Goal: Information Seeking & Learning: Learn about a topic

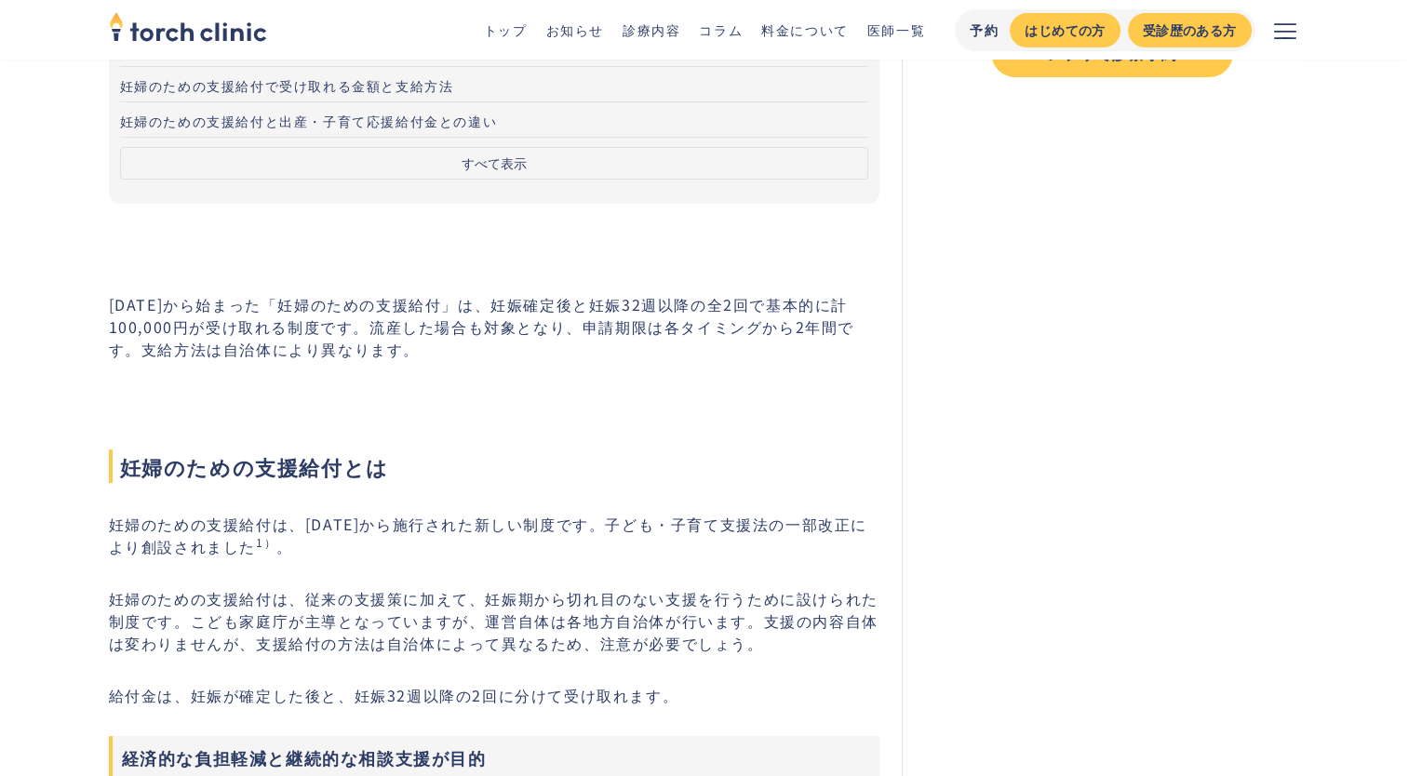
scroll to position [465, 0]
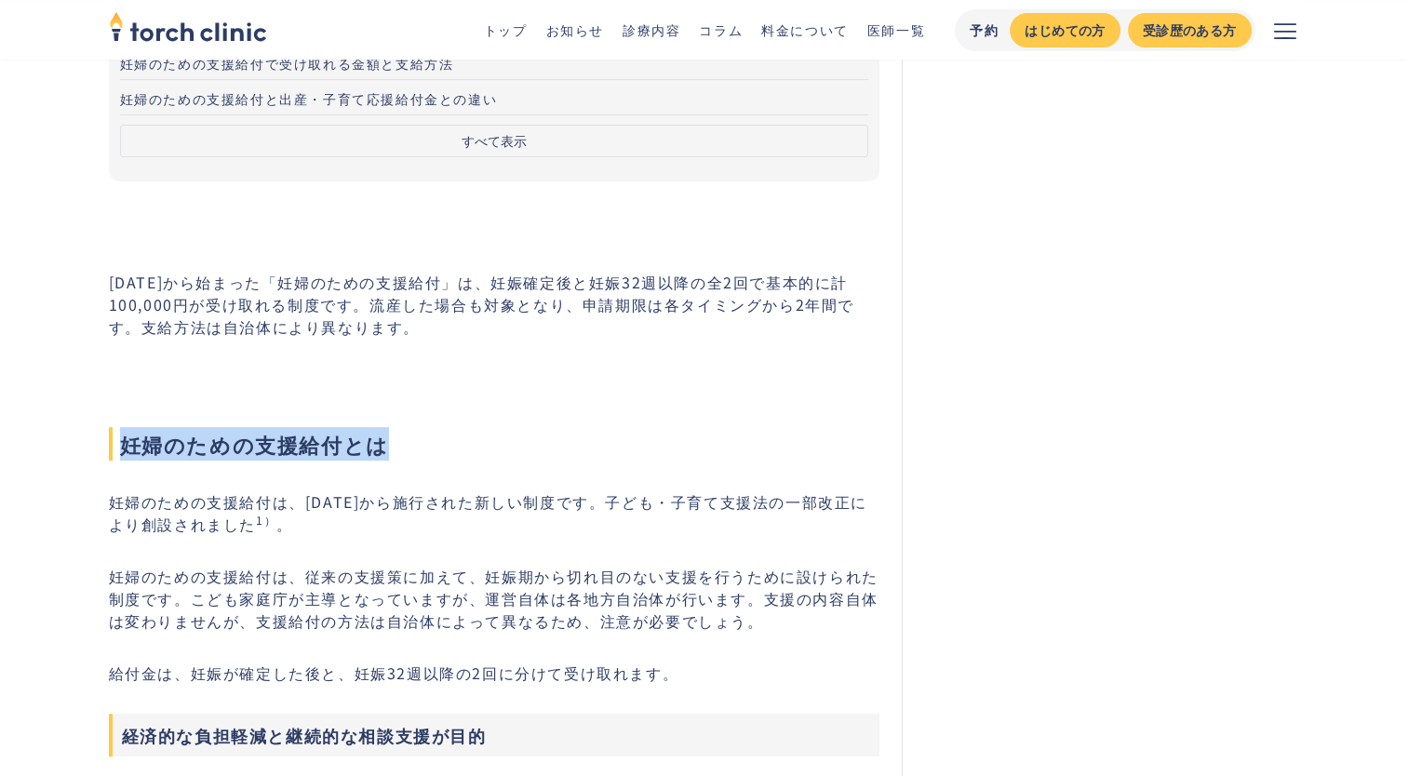
drag, startPoint x: 119, startPoint y: 434, endPoint x: 471, endPoint y: 454, distance: 352.3
click at [471, 454] on span "妊婦のための支援給付とは" at bounding box center [494, 443] width 771 height 33
copy span "妊婦のための支援給付とは"
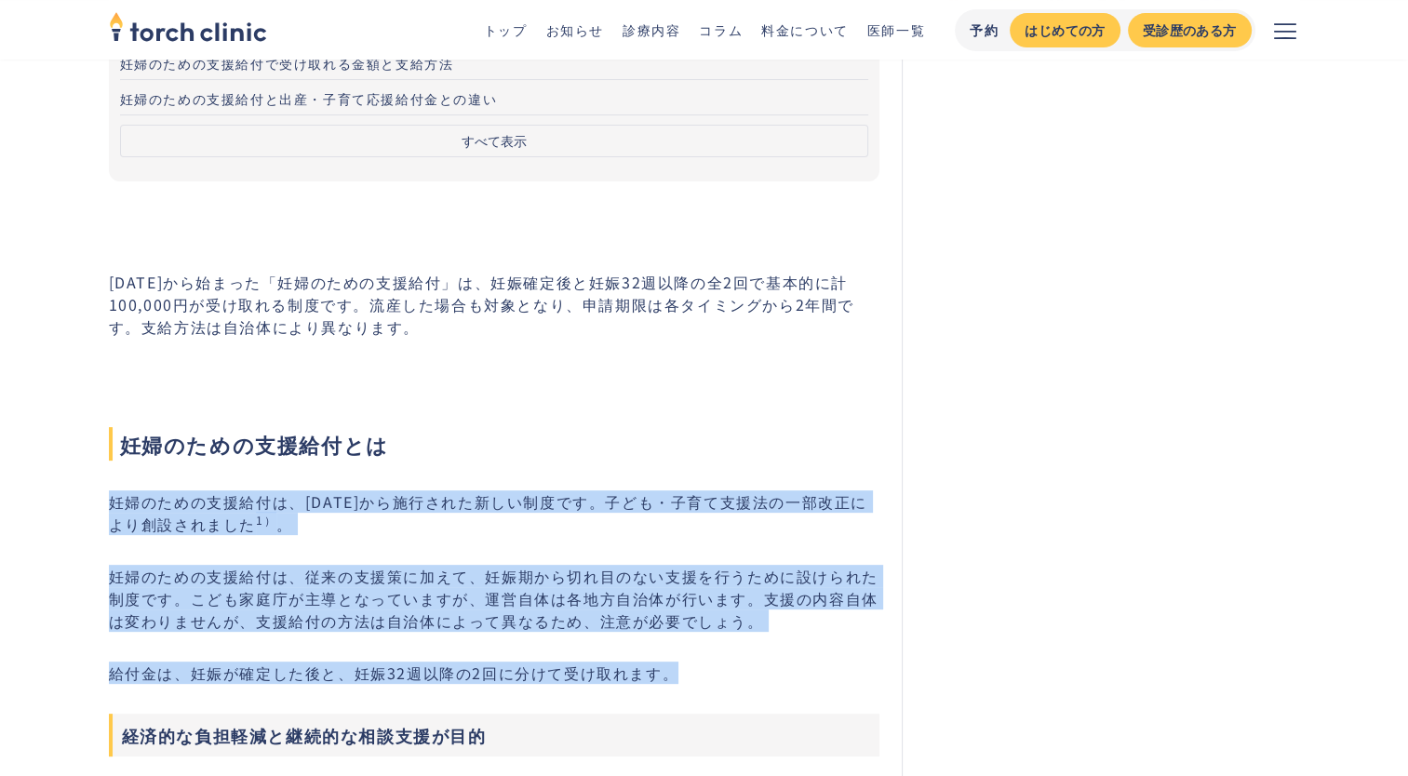
drag, startPoint x: 108, startPoint y: 497, endPoint x: 704, endPoint y: 661, distance: 618.4
copy div "妊婦のための支援給付は、[DATE]から施行された新しい制度です。子ども・子育て支援法の一部改正により創設されました 1） 。 妊婦のための支援給付は、従来の…"
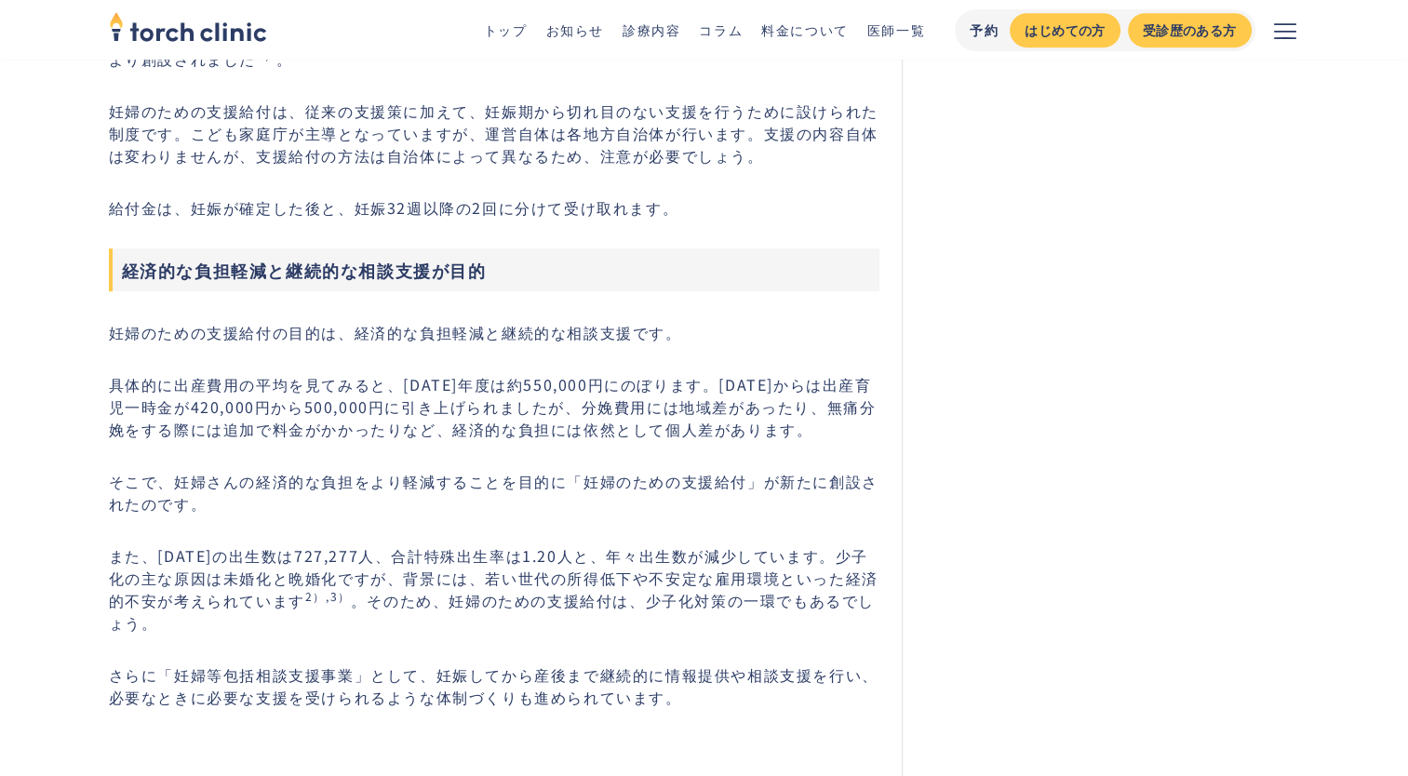
scroll to position [1023, 0]
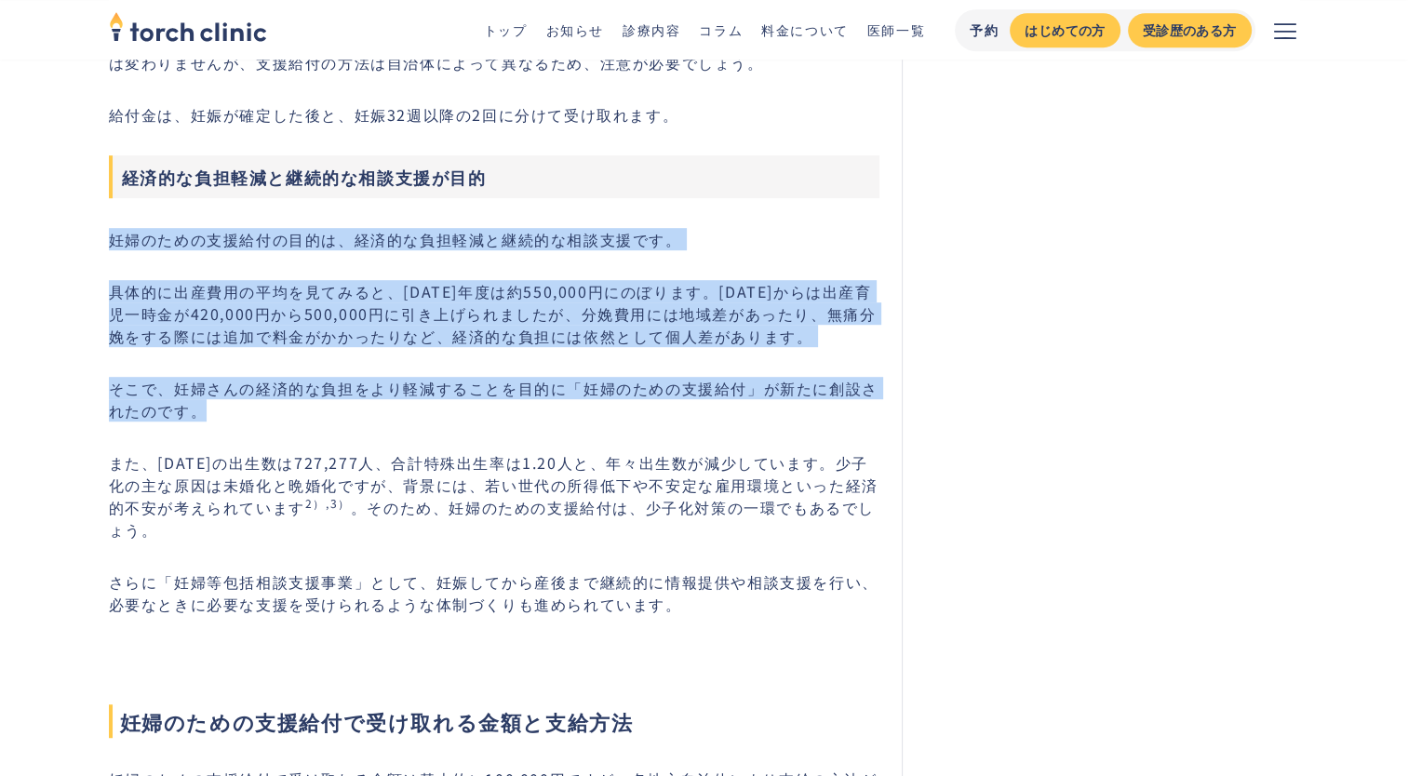
drag, startPoint x: 171, startPoint y: 329, endPoint x: 241, endPoint y: 403, distance: 101.3
copy div "妊婦のための支援給付の目的は、経済的な負担軽減と継続的な相談支援です。 具体的に出産費用の平均を見てみると、[DATE]年度は約550,000円にのぼります。…"
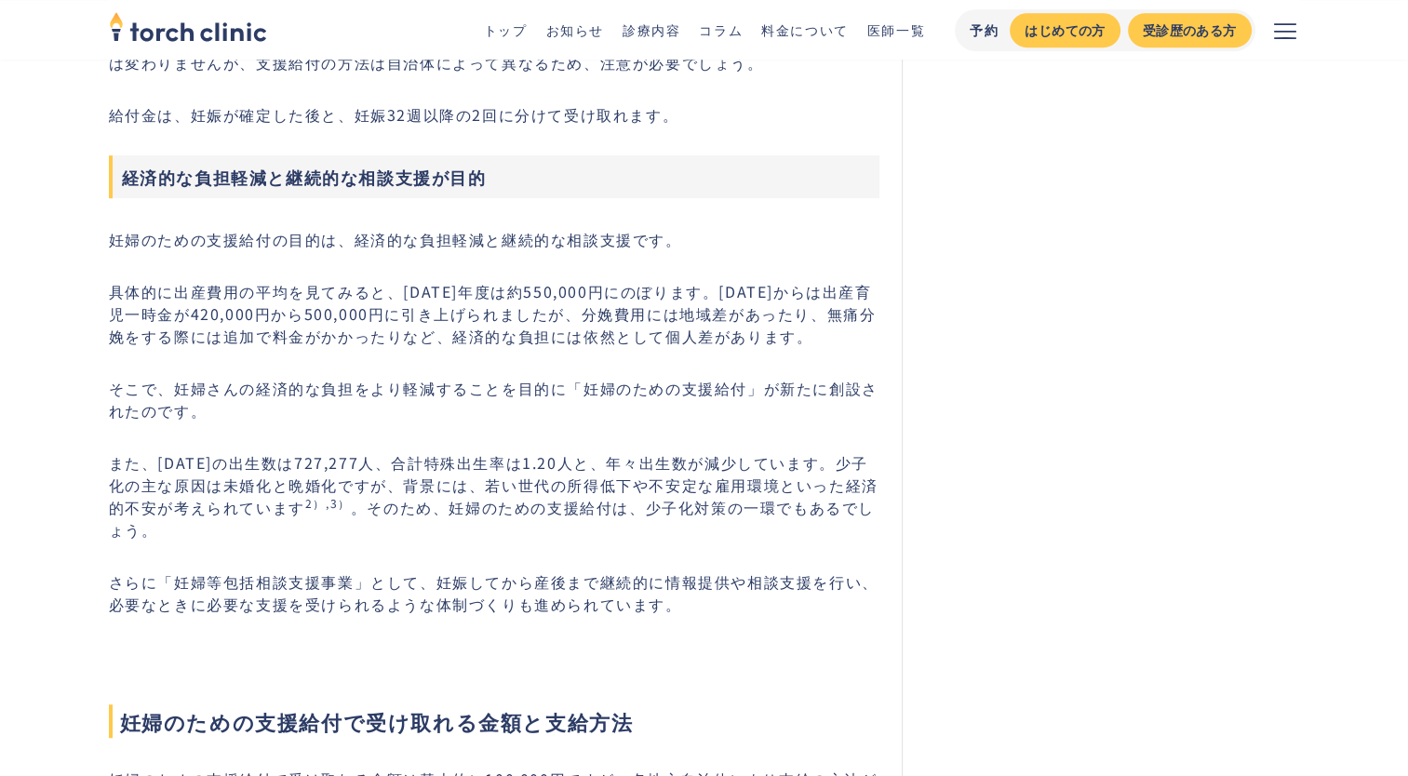
click at [809, 530] on p "また、[DATE]の出生数は727,277人、合計特殊出生率は1.20人と、年々出生数が減少しています。少子化の主な原因は未婚化と晩婚化ですが、背景には、若い…" at bounding box center [494, 495] width 771 height 89
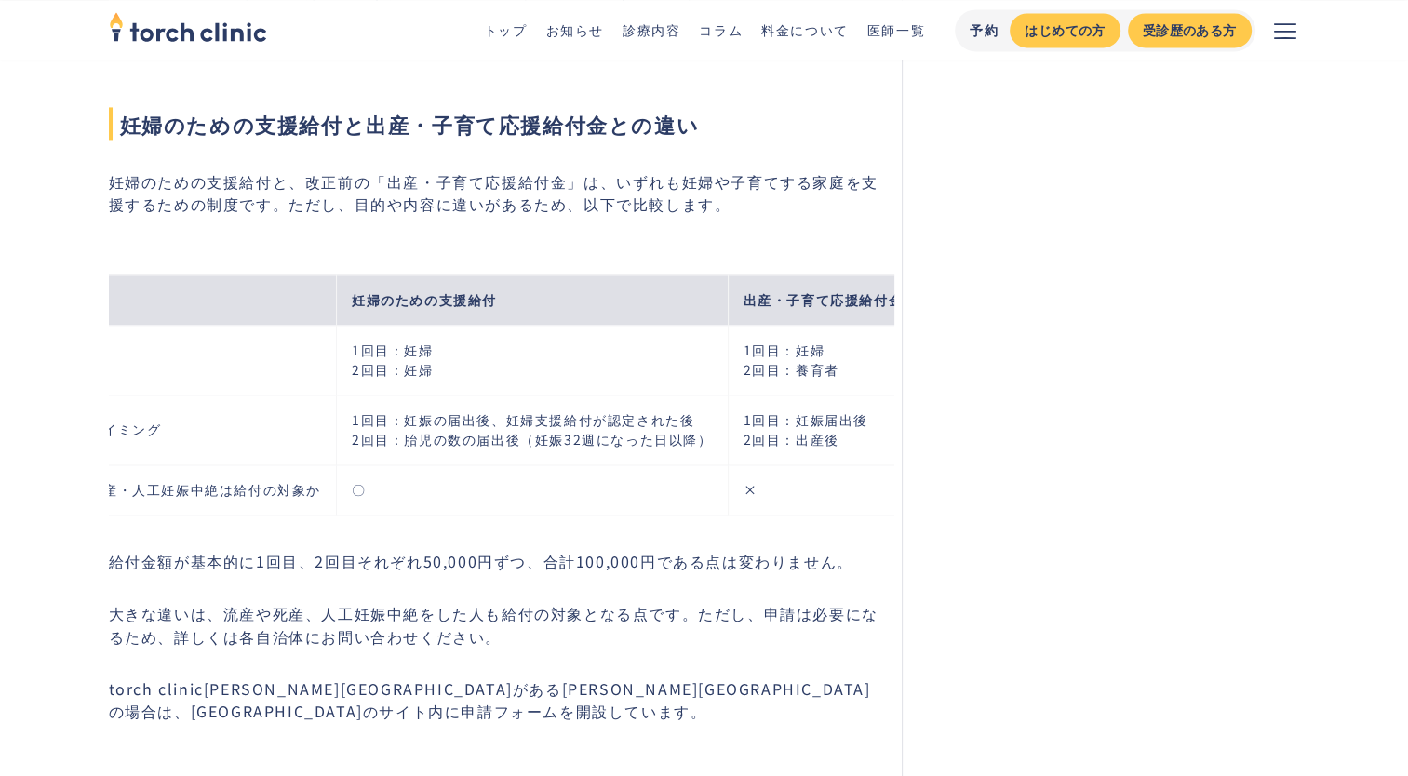
scroll to position [0, 0]
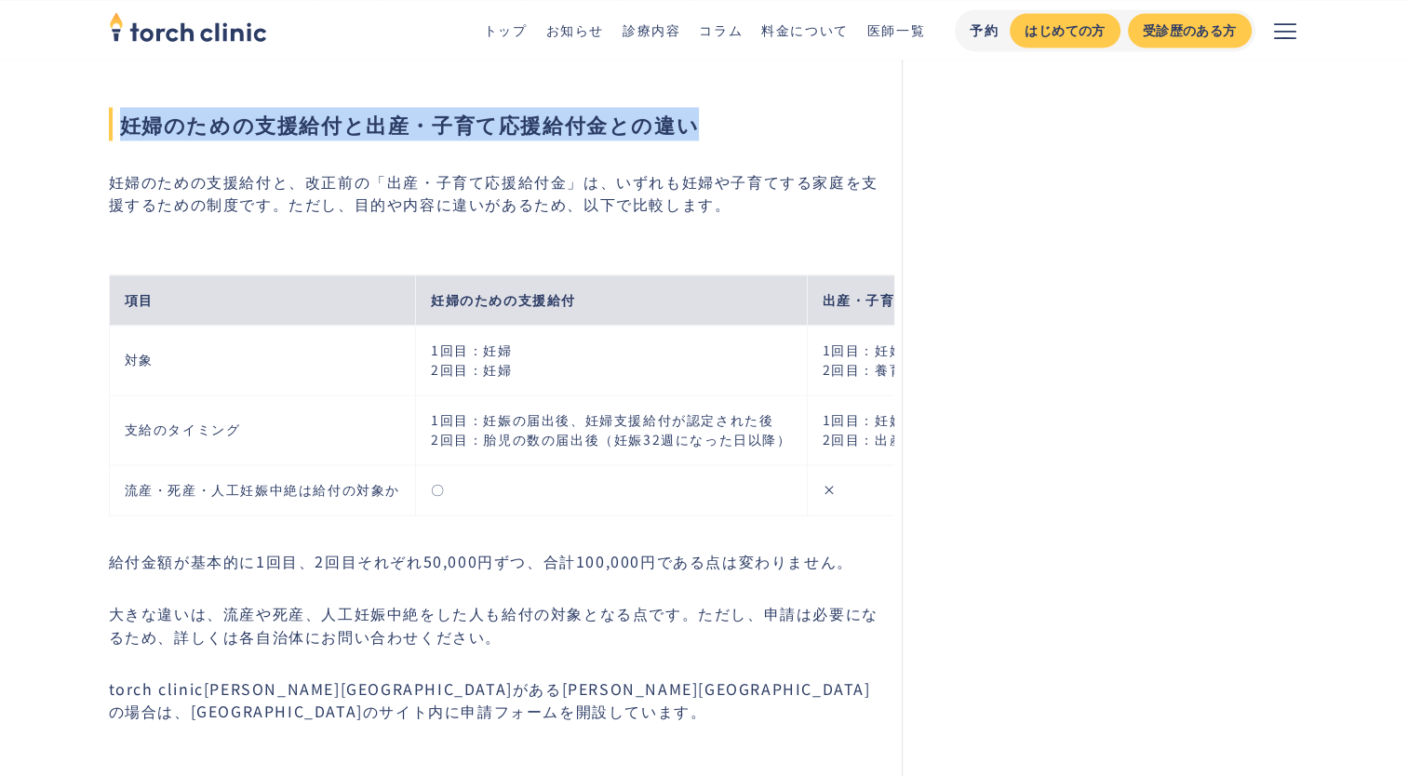
drag, startPoint x: 123, startPoint y: 117, endPoint x: 692, endPoint y: 125, distance: 569.4
click at [692, 125] on span "妊婦のための支援給付と出産・子育て応援給付金との違い" at bounding box center [494, 123] width 771 height 33
copy span "妊婦のための支援給付と出産・子育て応援給付金との違い"
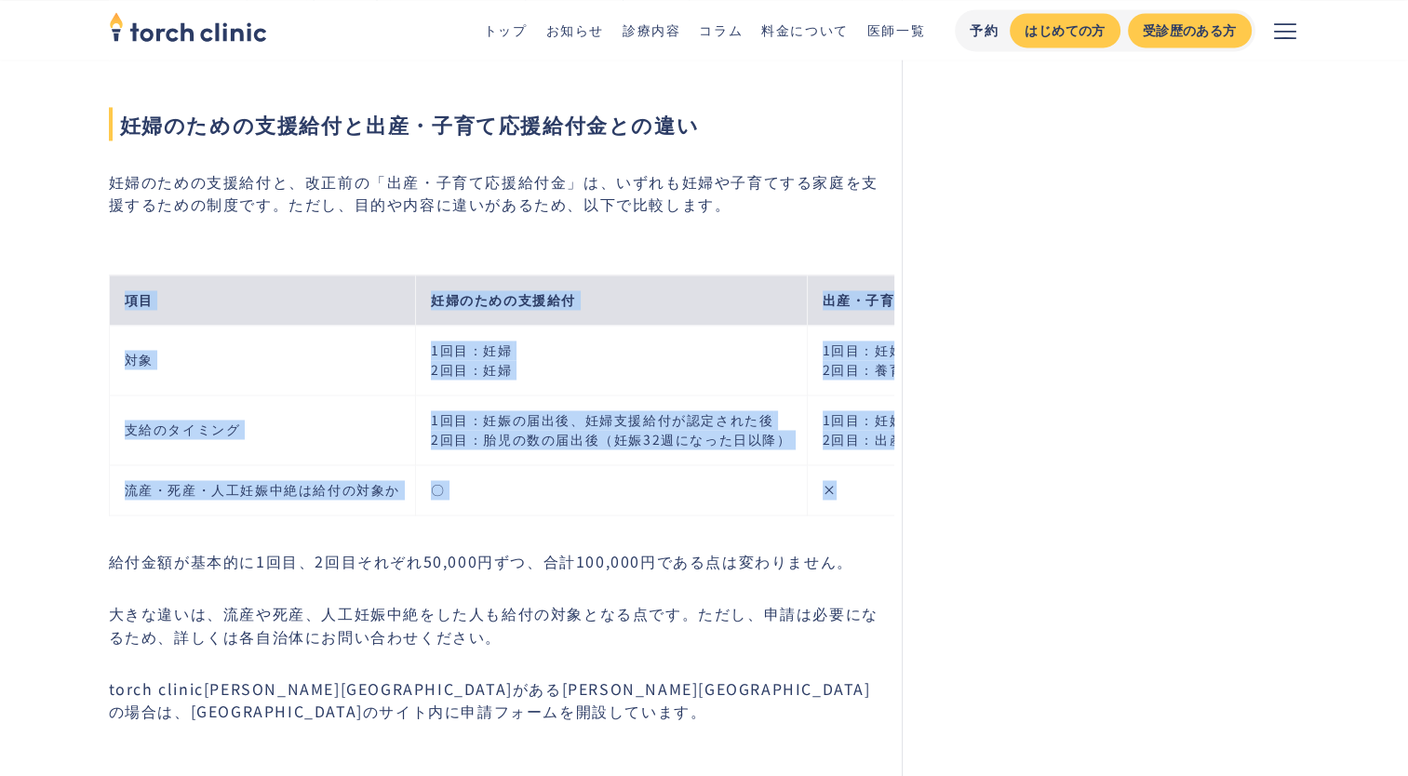
drag, startPoint x: 123, startPoint y: 289, endPoint x: 870, endPoint y: 478, distance: 770.6
click at [870, 478] on tbody "項目 妊婦のための支援給付 出産・子育て応援給付金 対象 1回目：妊婦 2回目：妊婦 1回目：妊婦 2回目：養育者 支給のタイミング 1回目：妊娠の届出後、妊…" at bounding box center [553, 394] width 888 height 240
copy tbody "項目 妊婦のための支援給付 出産・子育て応援給付金 対象 1回目：妊婦 2回目：妊婦 1回目：妊婦 2回目：養育者 支給のタイミング 1回目：妊娠の届出後、妊…"
